Goal: Complete application form

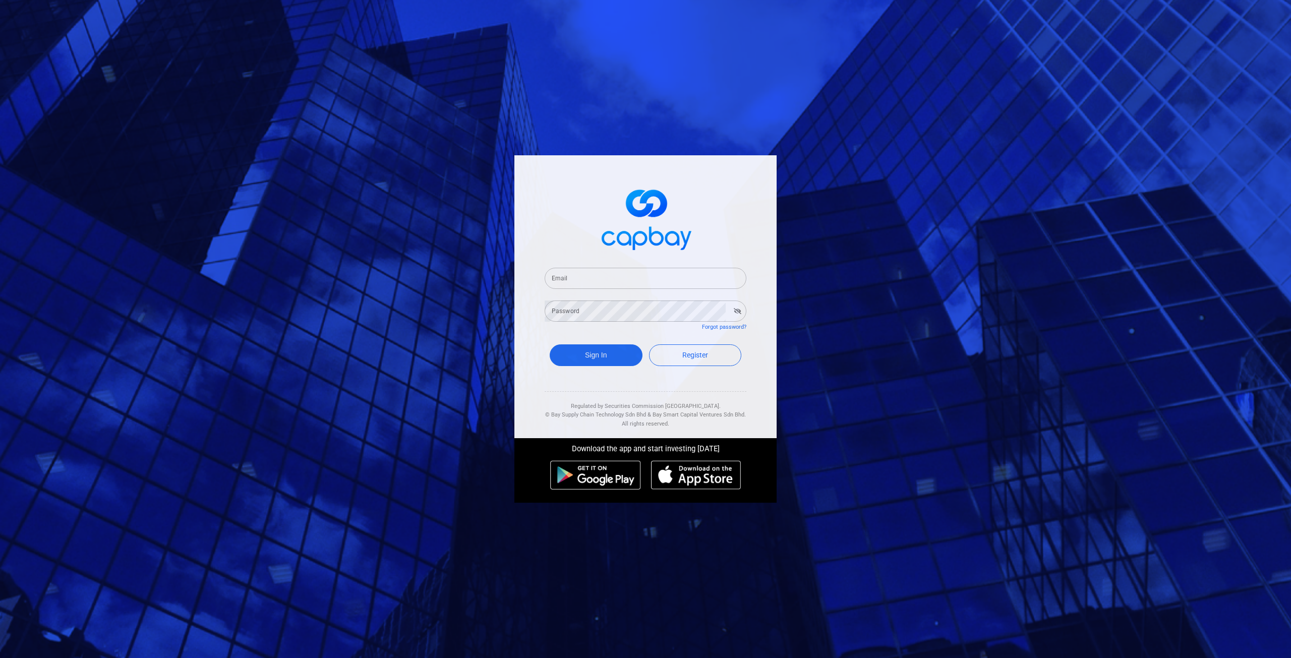
click at [594, 276] on input "Email" at bounding box center [646, 278] width 202 height 21
type input "[EMAIL_ADDRESS][DOMAIN_NAME]"
click at [550, 344] on button "Sign In" at bounding box center [596, 355] width 93 height 22
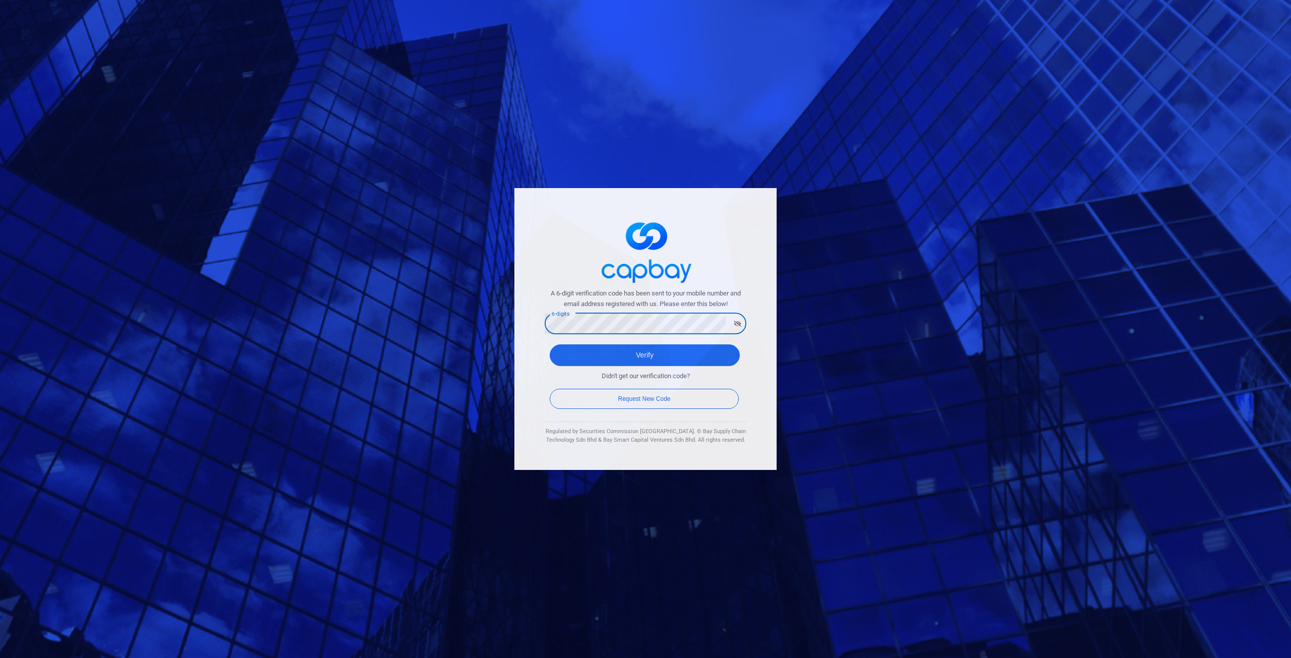
click at [550, 344] on button "Verify" at bounding box center [645, 355] width 190 height 22
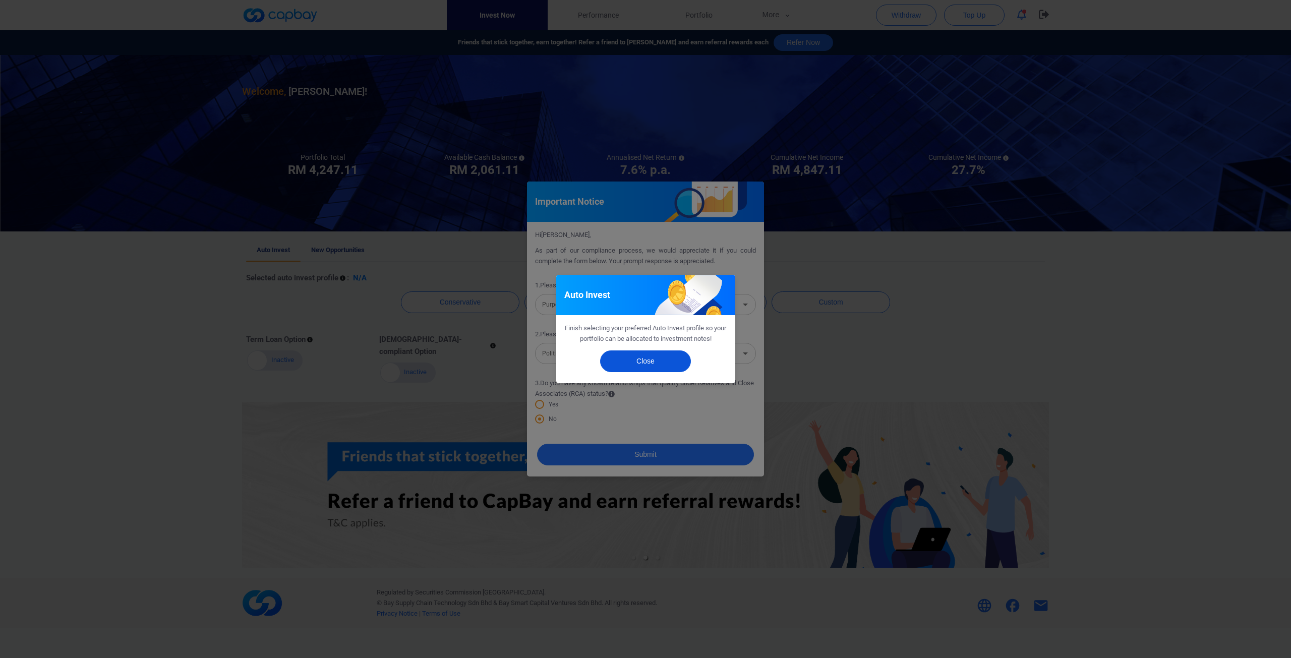
click at [664, 368] on button "Close" at bounding box center [645, 361] width 91 height 22
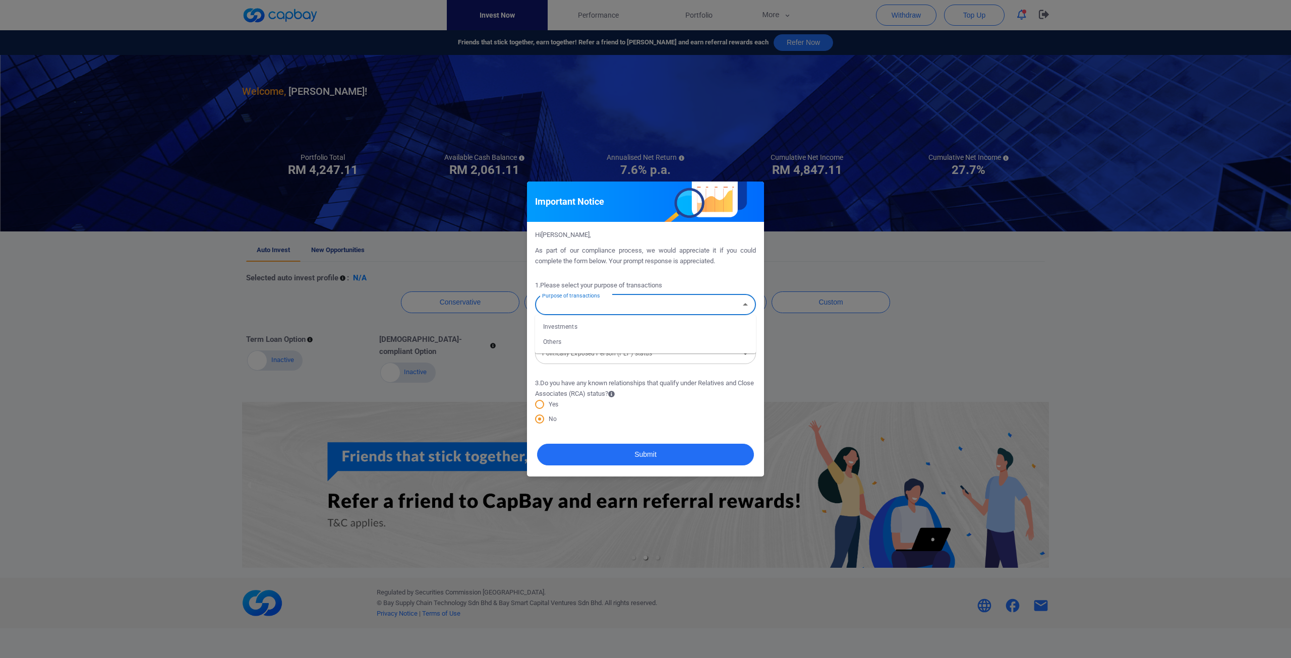
click at [701, 304] on input "Purpose of transactions" at bounding box center [637, 304] width 198 height 19
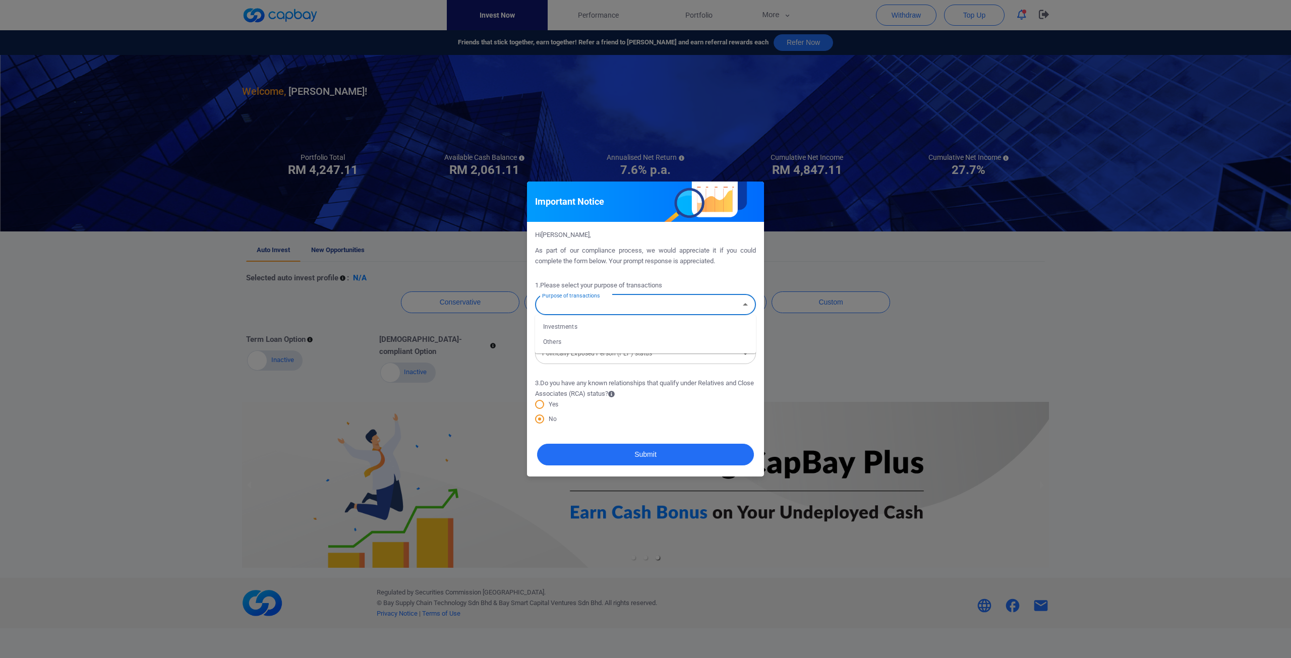
click at [583, 329] on li "Investments" at bounding box center [645, 326] width 221 height 15
type input "Investments"
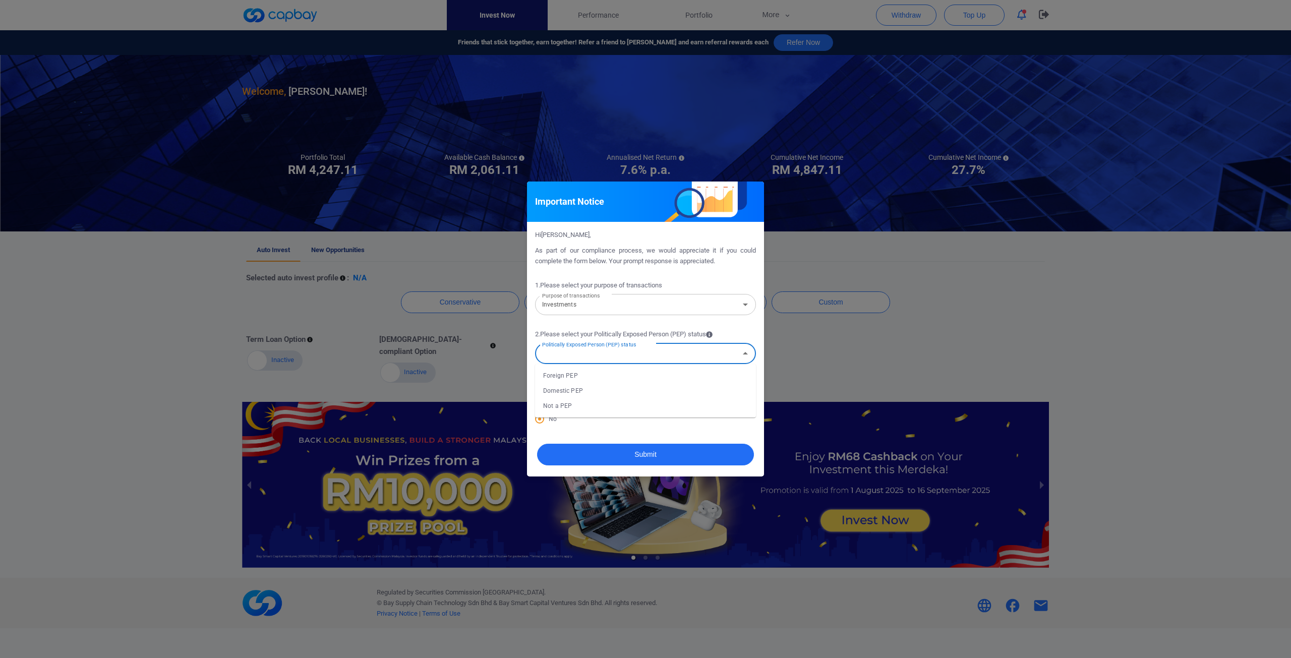
click at [597, 361] on input "Politically Exposed Person (PEP) status" at bounding box center [637, 353] width 198 height 19
click at [575, 391] on li "Domestic PEP" at bounding box center [645, 390] width 221 height 15
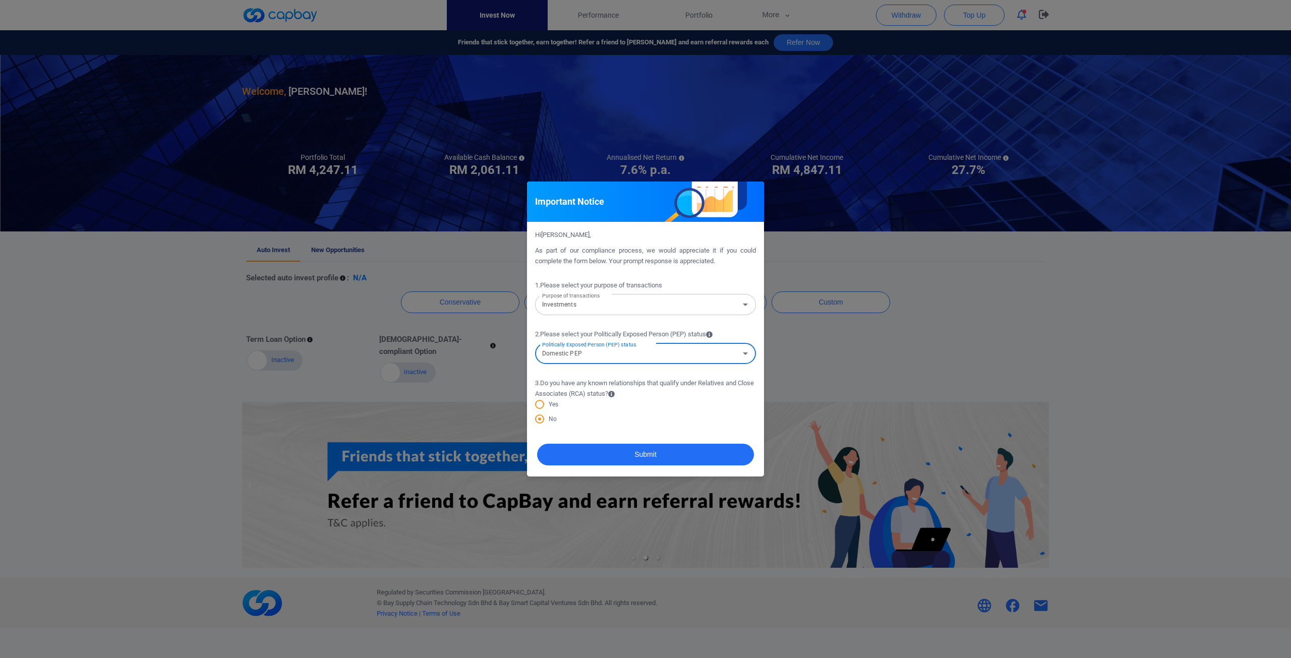
click at [590, 355] on input "Domestic PEP" at bounding box center [637, 353] width 198 height 19
click at [570, 407] on li "Not a PEP" at bounding box center [645, 405] width 221 height 15
type input "Not a PEP"
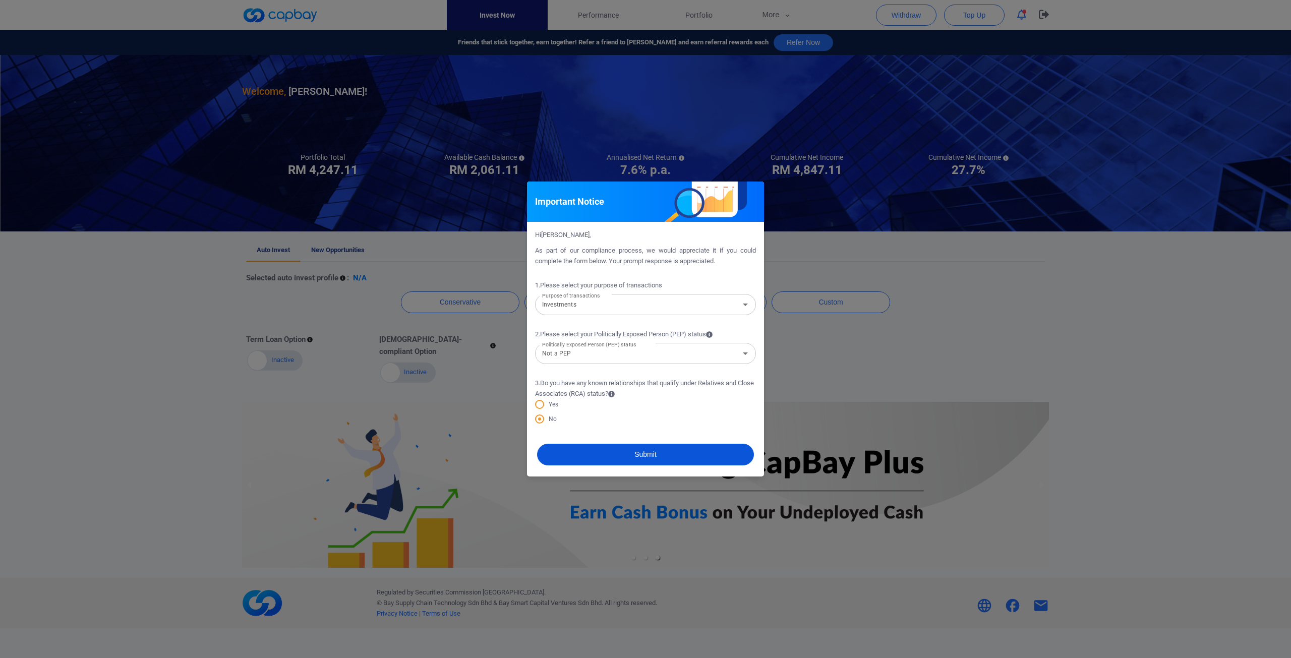
click at [659, 452] on button "Submit" at bounding box center [645, 455] width 217 height 22
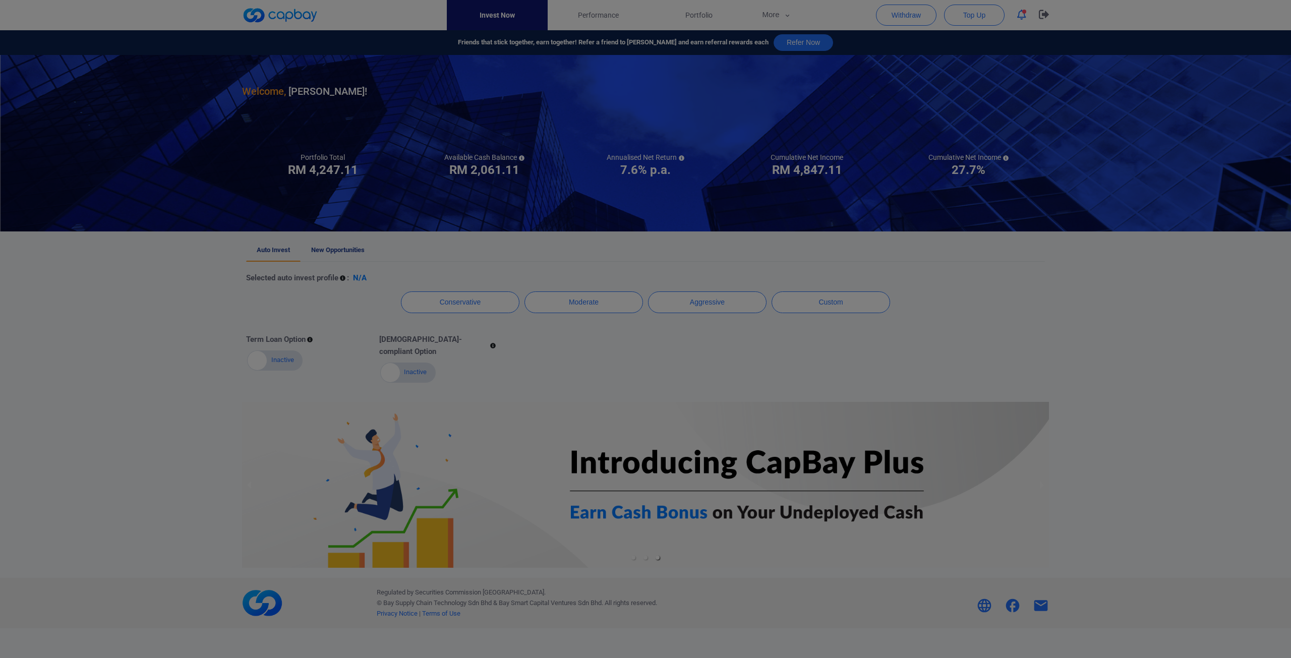
click at [660, 365] on button "Close" at bounding box center [645, 354] width 91 height 22
